Goal: Find specific page/section: Find specific page/section

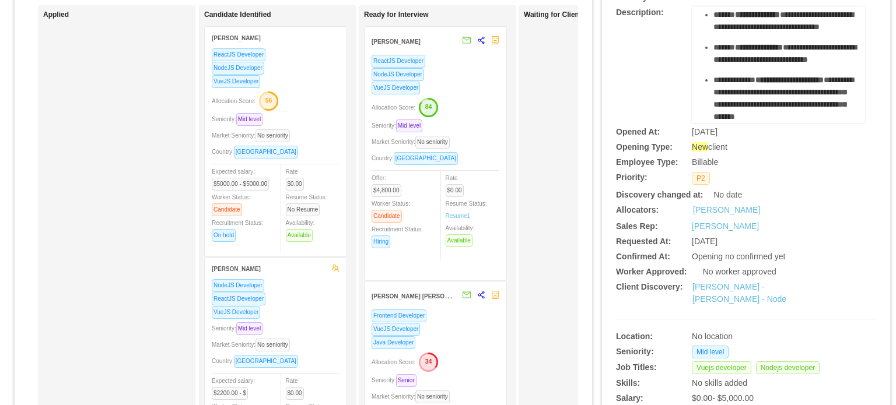
scroll to position [292, 0]
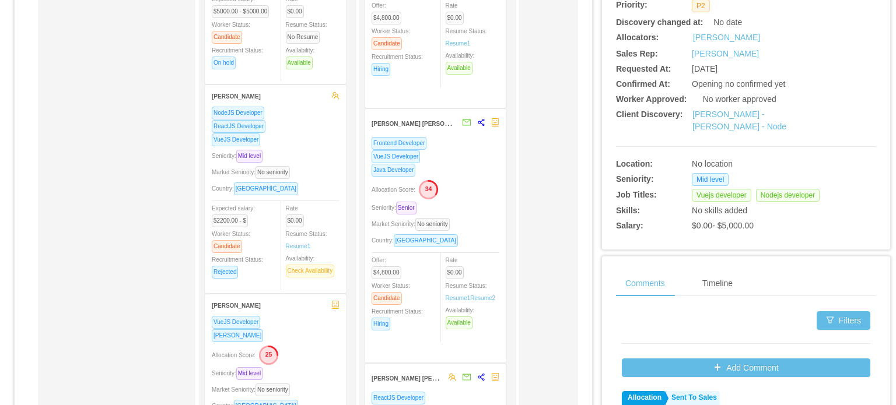
click at [707, 120] on div "[PERSON_NAME] - [PERSON_NAME] - Node" at bounding box center [757, 120] width 130 height 24
click at [708, 111] on link "[PERSON_NAME] - [PERSON_NAME] - Node" at bounding box center [739, 121] width 94 height 22
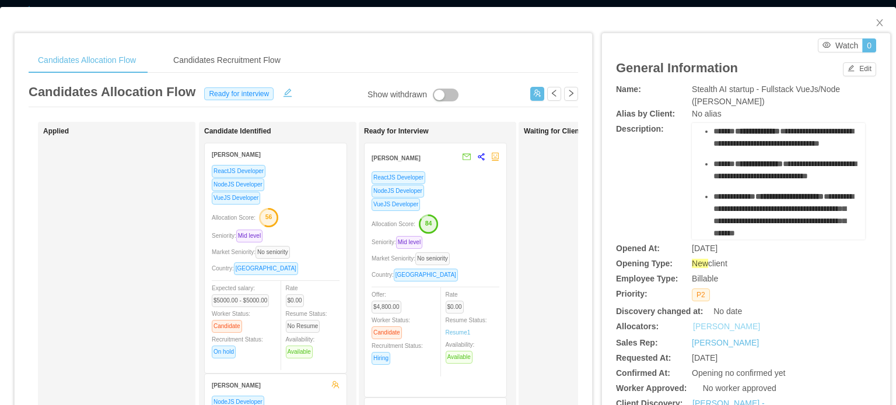
scroll to position [0, 0]
